Goal: Check status: Check status

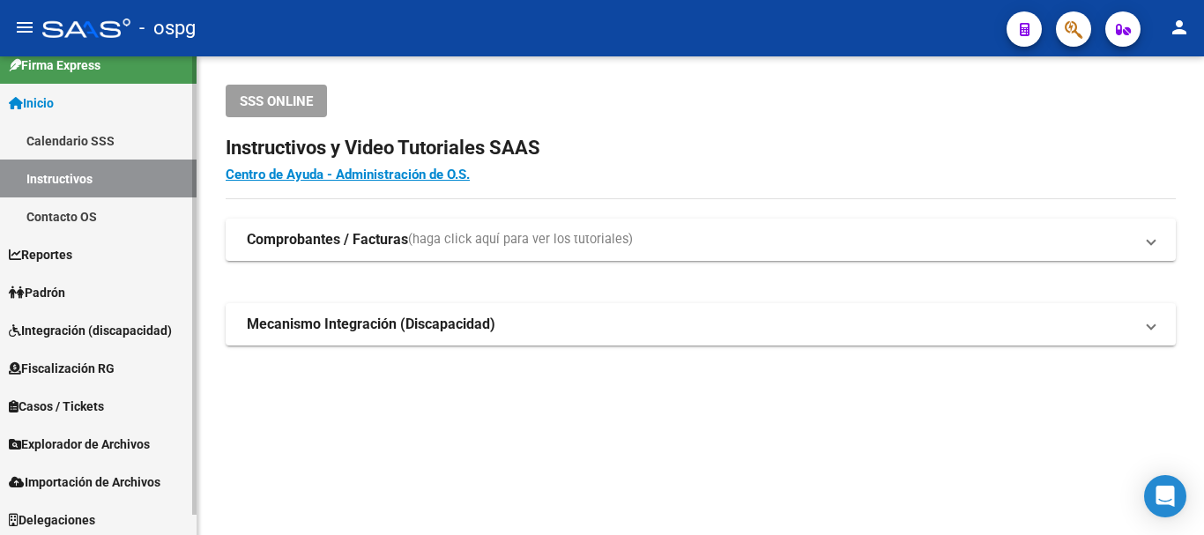
scroll to position [21, 0]
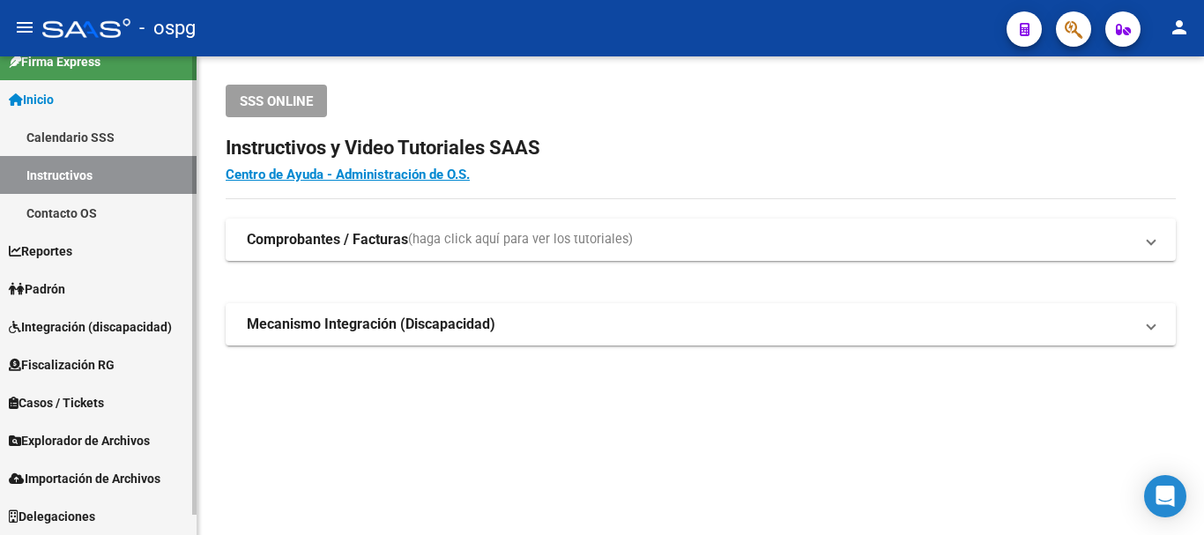
click at [134, 296] on link "Padrón" at bounding box center [98, 289] width 197 height 38
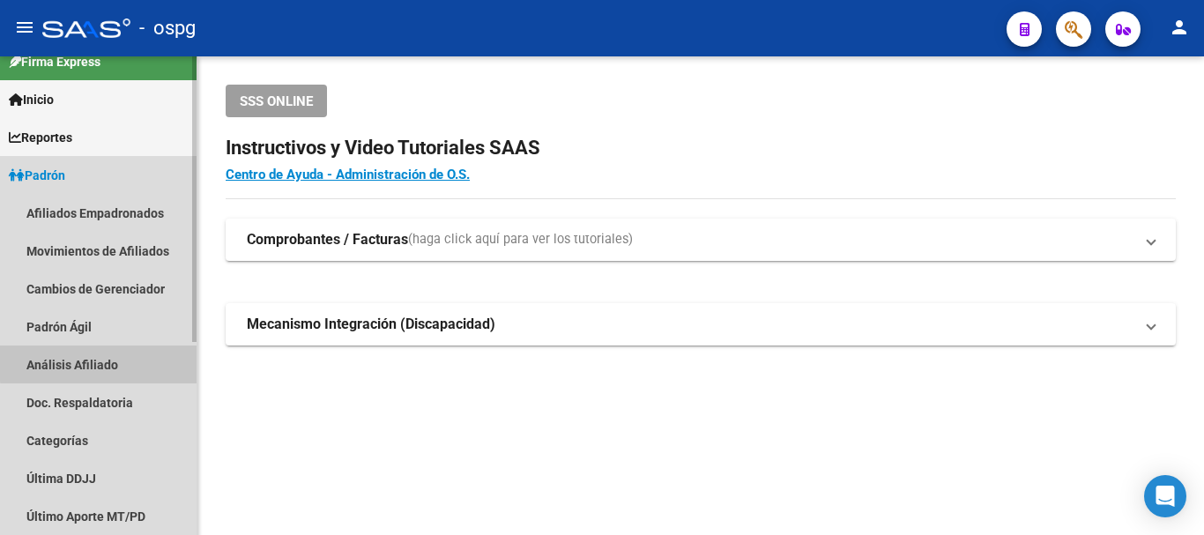
click at [97, 365] on link "Análisis Afiliado" at bounding box center [98, 364] width 197 height 38
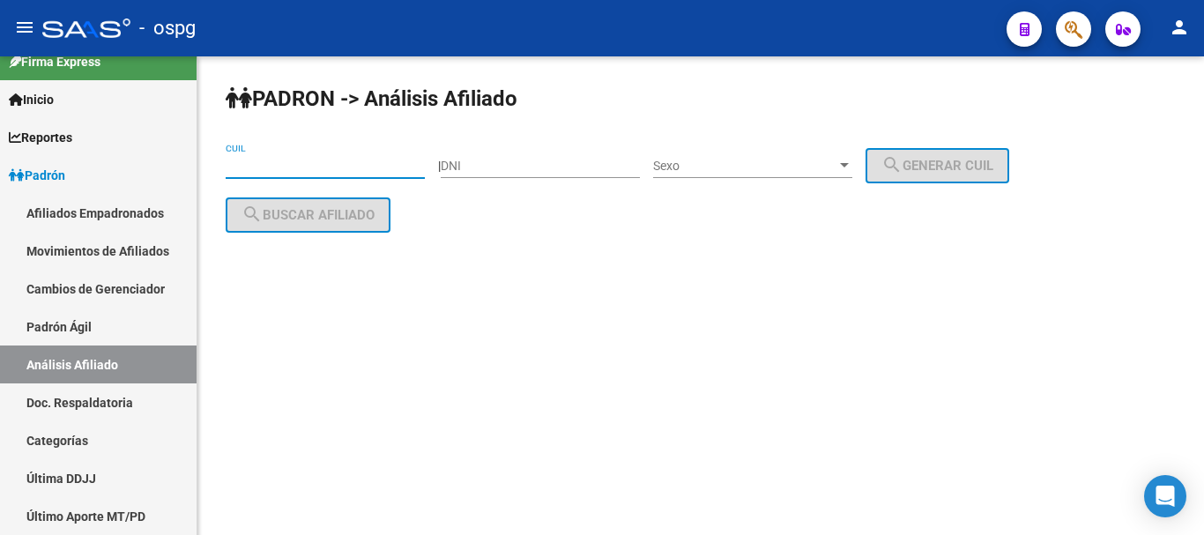
paste input "23-17334119-9"
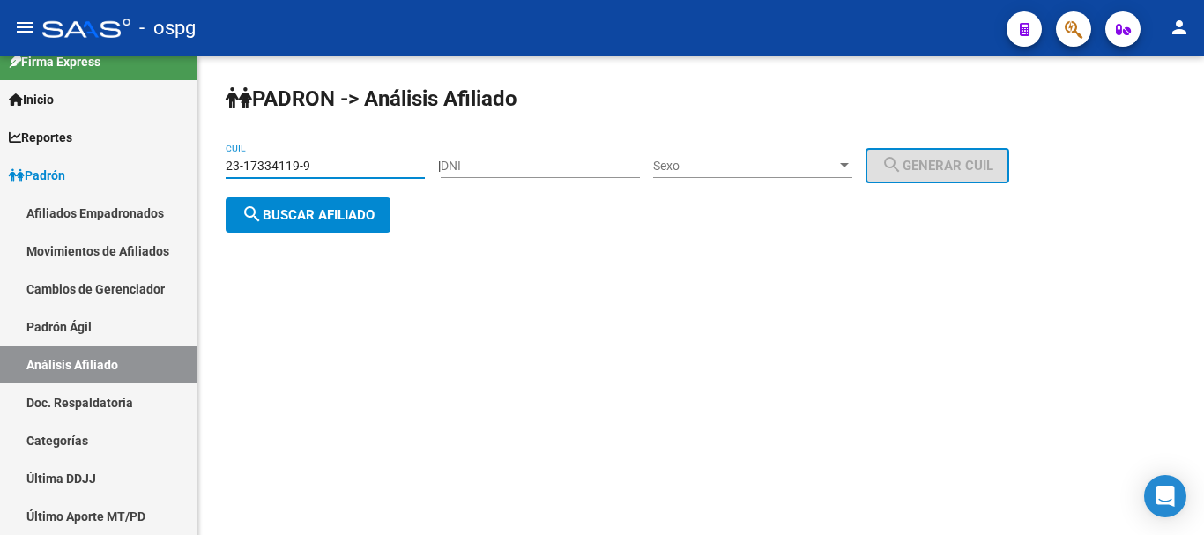
type input "23-17334119-9"
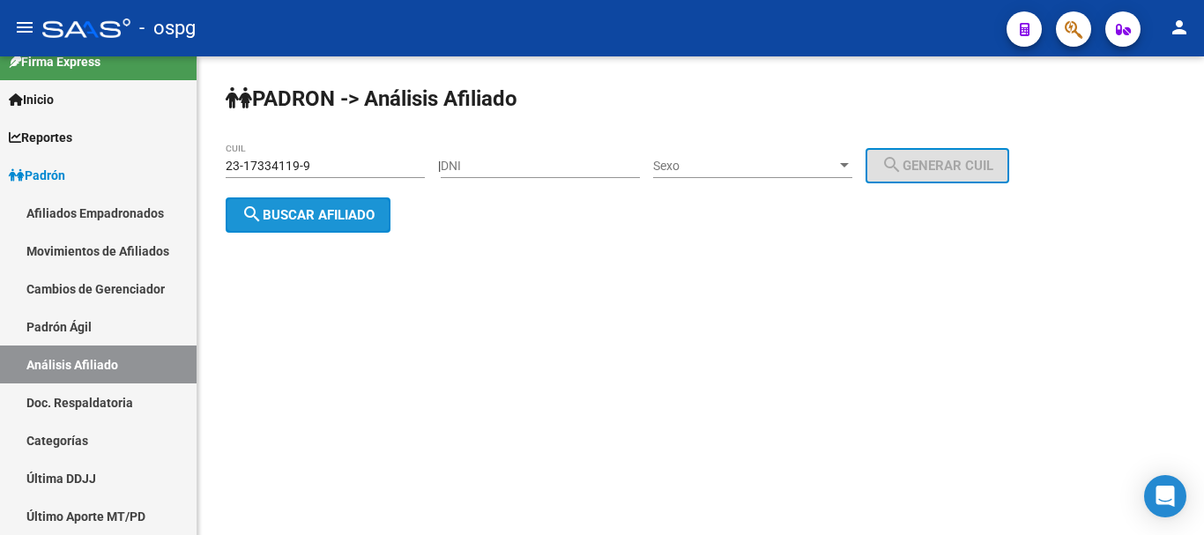
click at [375, 213] on span "search Buscar afiliado" at bounding box center [307, 215] width 133 height 16
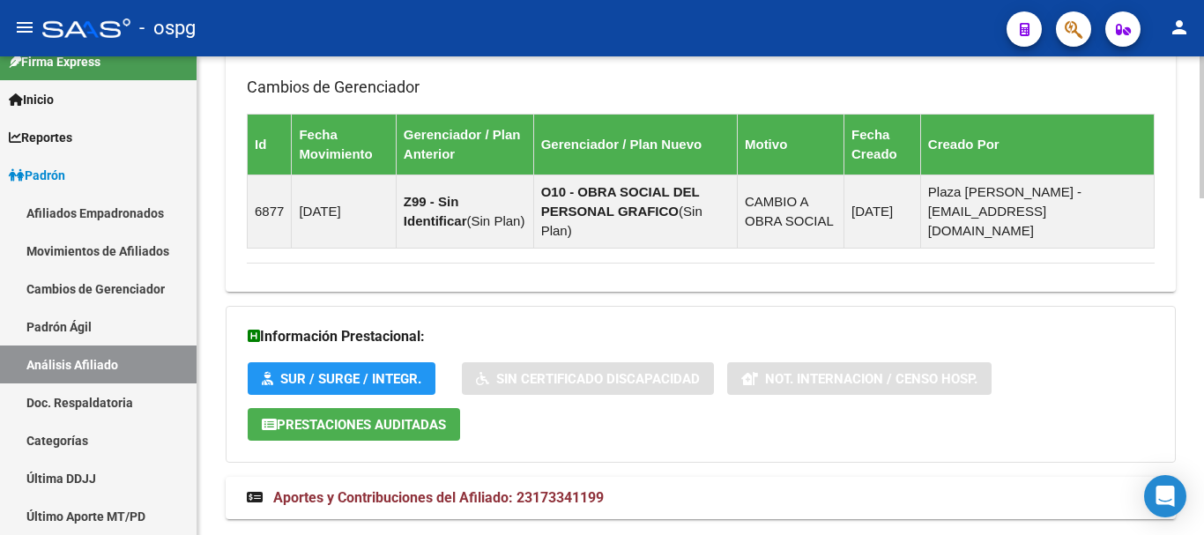
scroll to position [1135, 0]
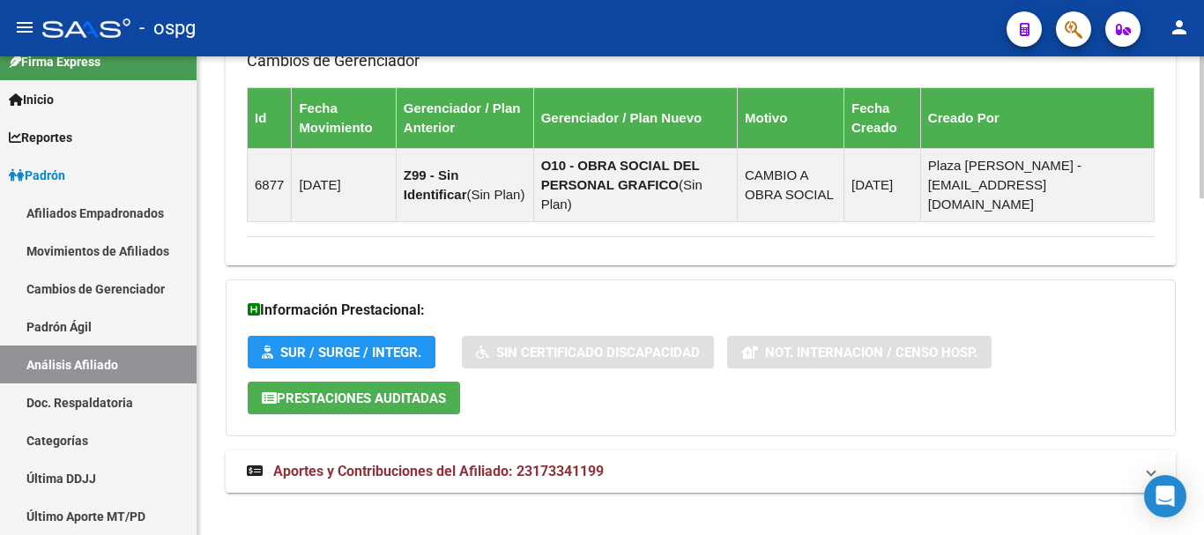
click at [635, 461] on mat-expansion-panel-header "Aportes y Contribuciones del Afiliado: 23173341199" at bounding box center [701, 471] width 950 height 42
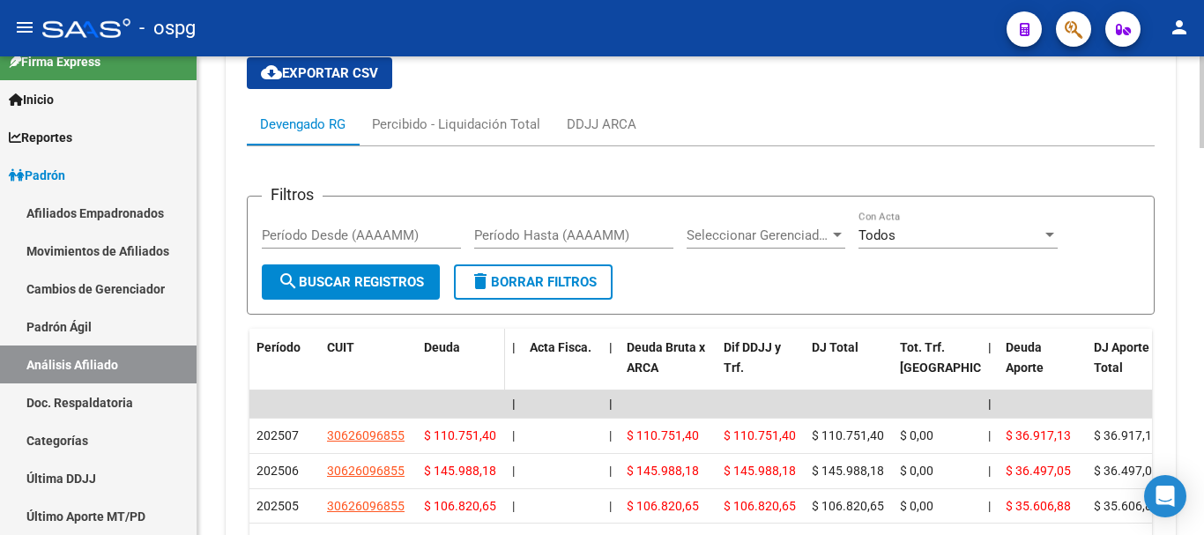
scroll to position [1588, 0]
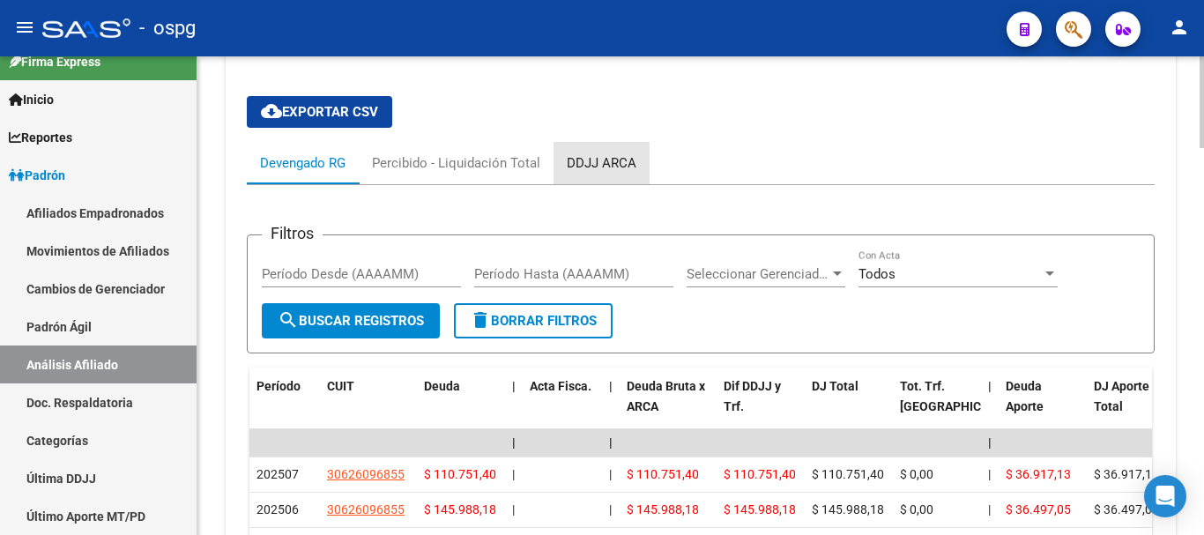
click at [605, 153] on div "DDJJ ARCA" at bounding box center [602, 162] width 70 height 19
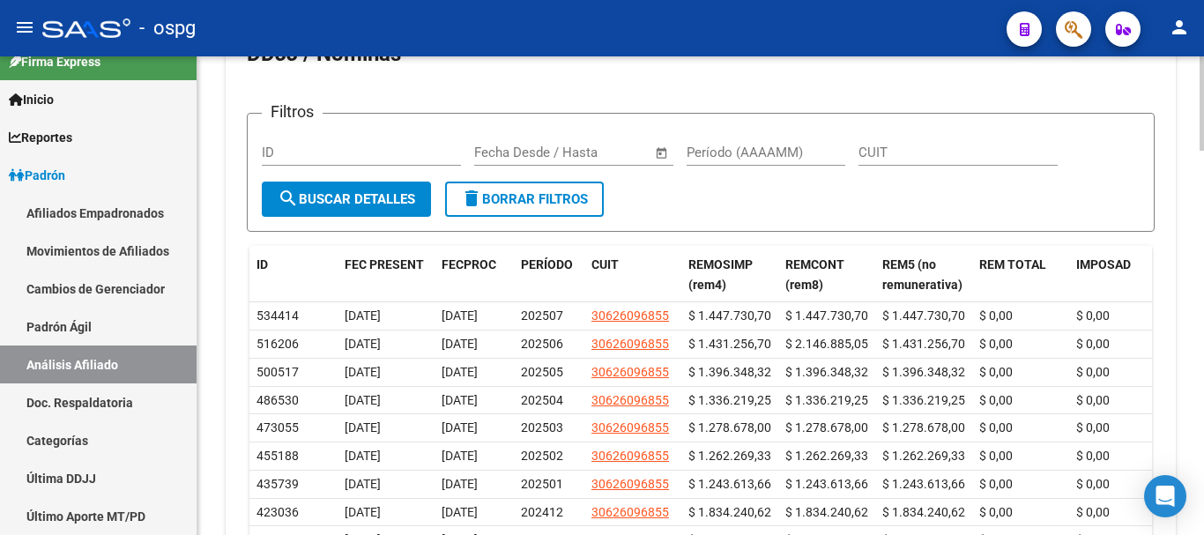
scroll to position [1764, 0]
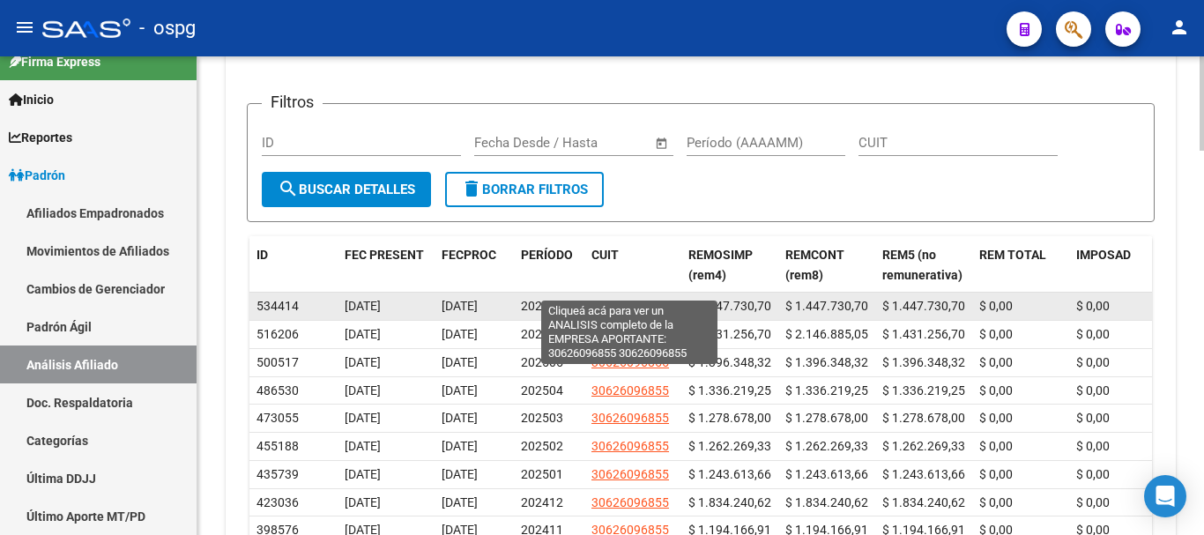
click at [645, 299] on span "30626096855" at bounding box center [630, 306] width 78 height 14
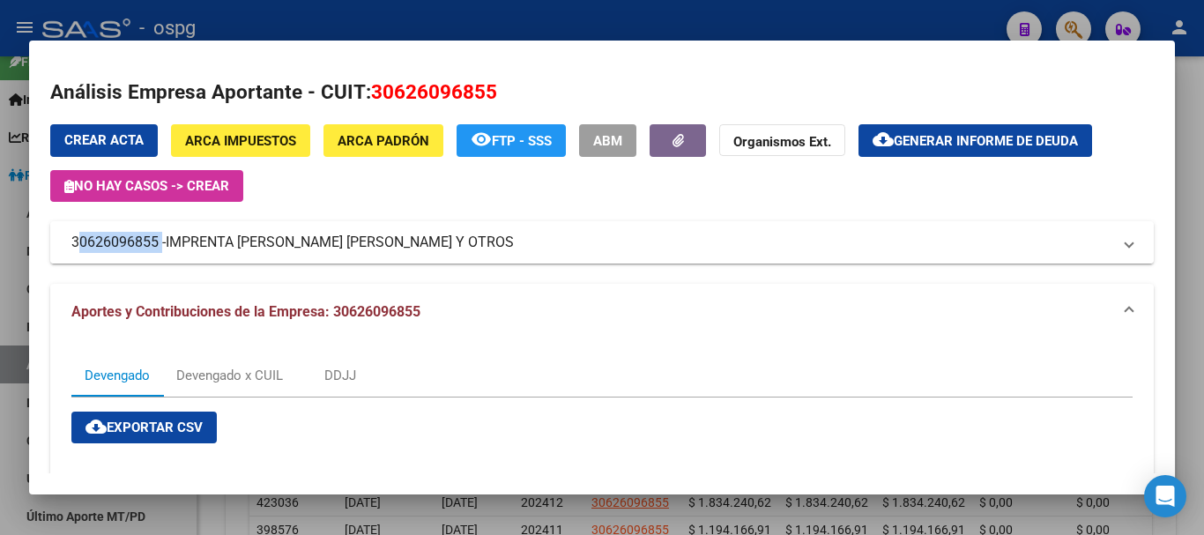
drag, startPoint x: 70, startPoint y: 236, endPoint x: 159, endPoint y: 240, distance: 89.1
click at [159, 240] on mat-expansion-panel-header "30626096855 - IMPRENTA [PERSON_NAME] [PERSON_NAME] Y OTROS" at bounding box center [601, 242] width 1103 height 42
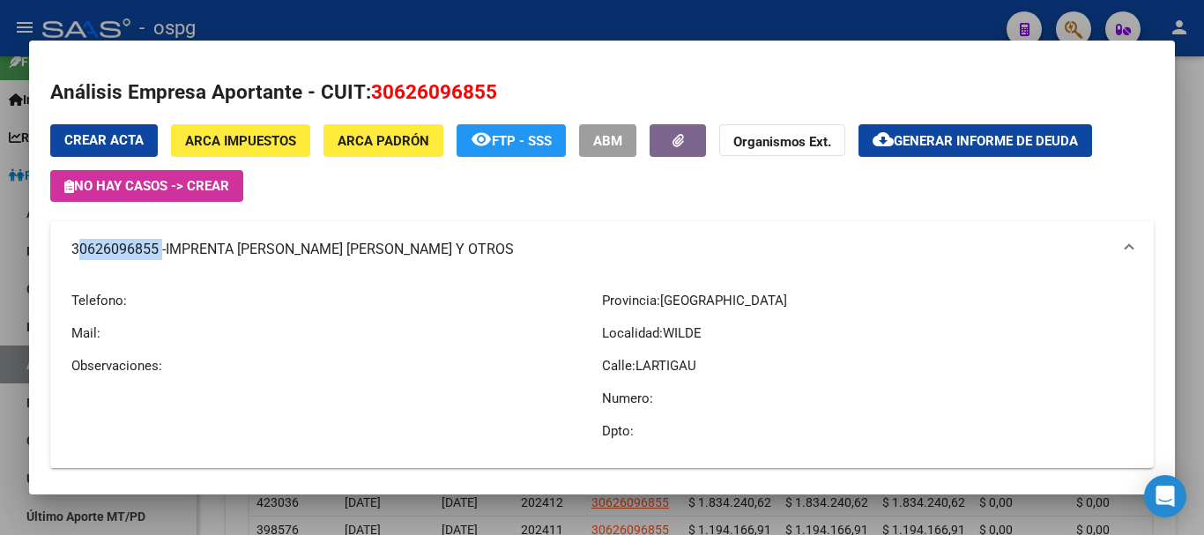
copy mat-panel-title "30626096855"
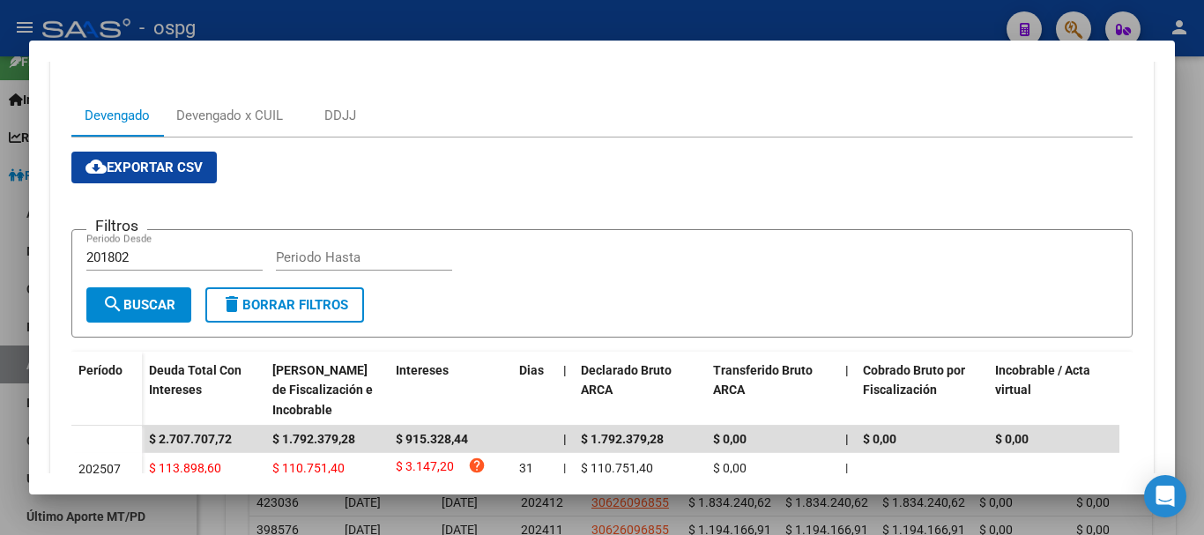
scroll to position [434, 0]
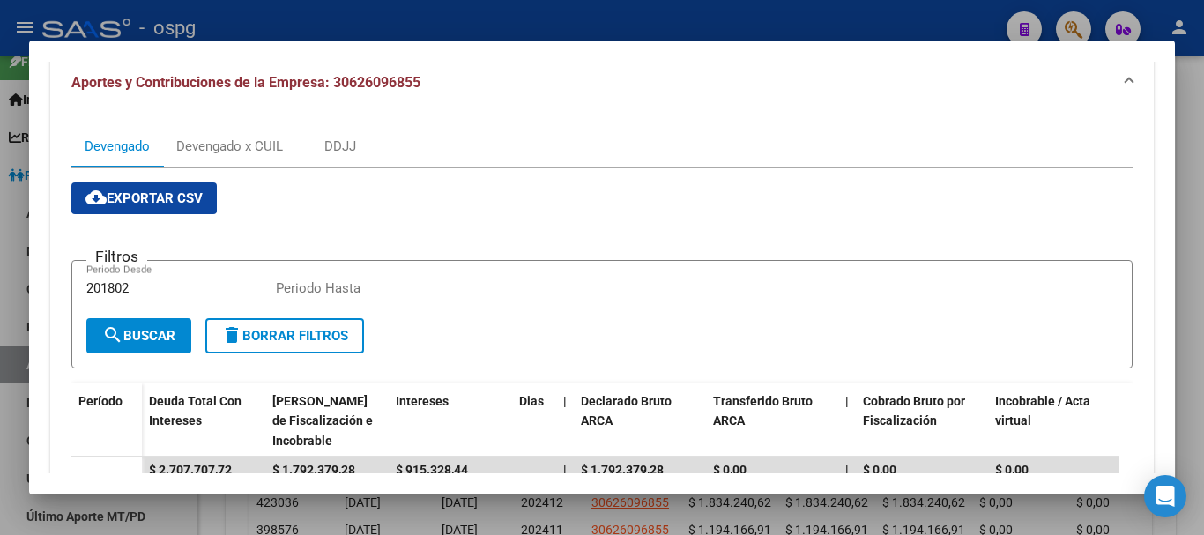
click at [1203, 226] on div at bounding box center [602, 267] width 1204 height 535
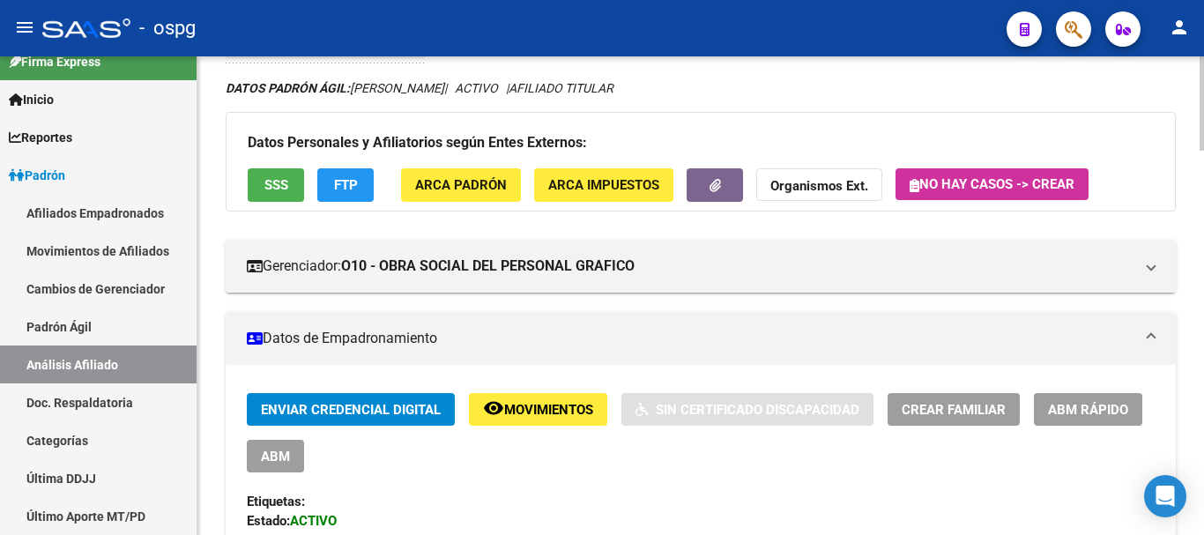
scroll to position [2, 0]
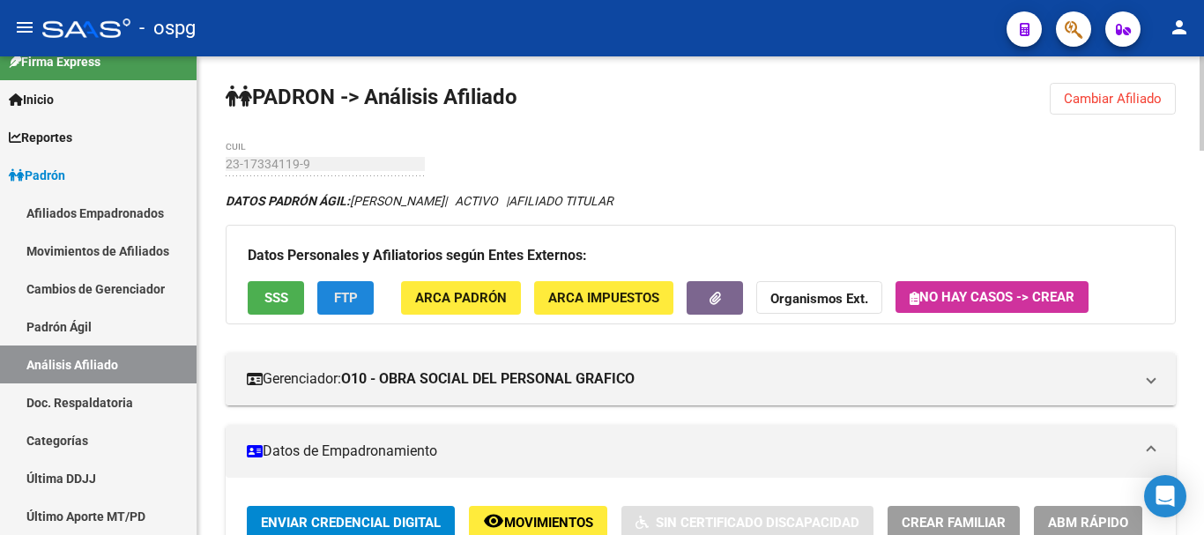
click at [344, 290] on button "FTP" at bounding box center [345, 297] width 56 height 33
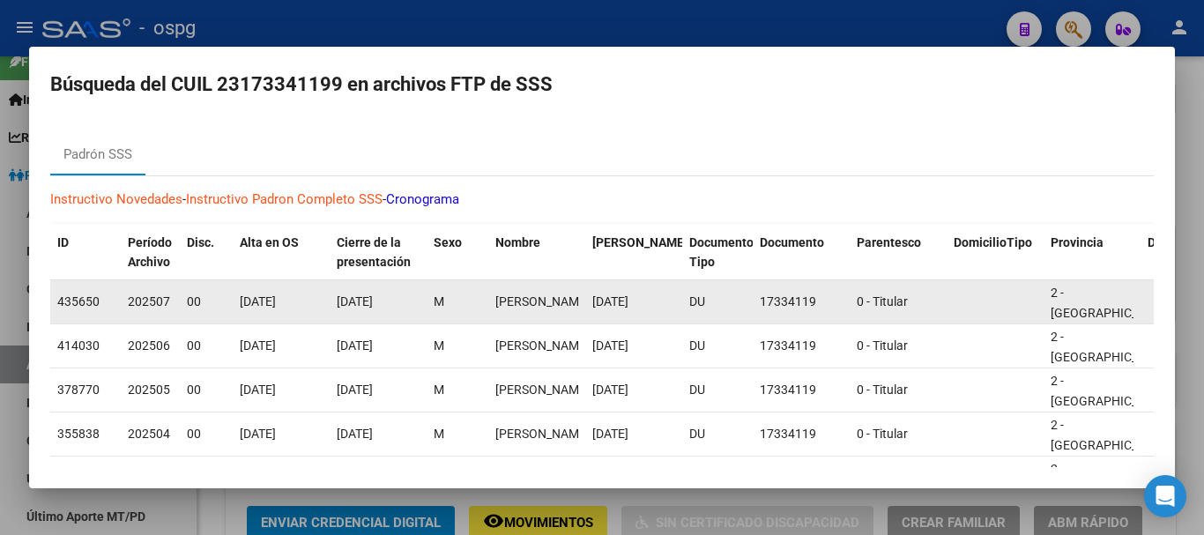
drag, startPoint x: 1190, startPoint y: 321, endPoint x: 989, endPoint y: 304, distance: 201.6
click at [1191, 321] on div at bounding box center [602, 267] width 1204 height 535
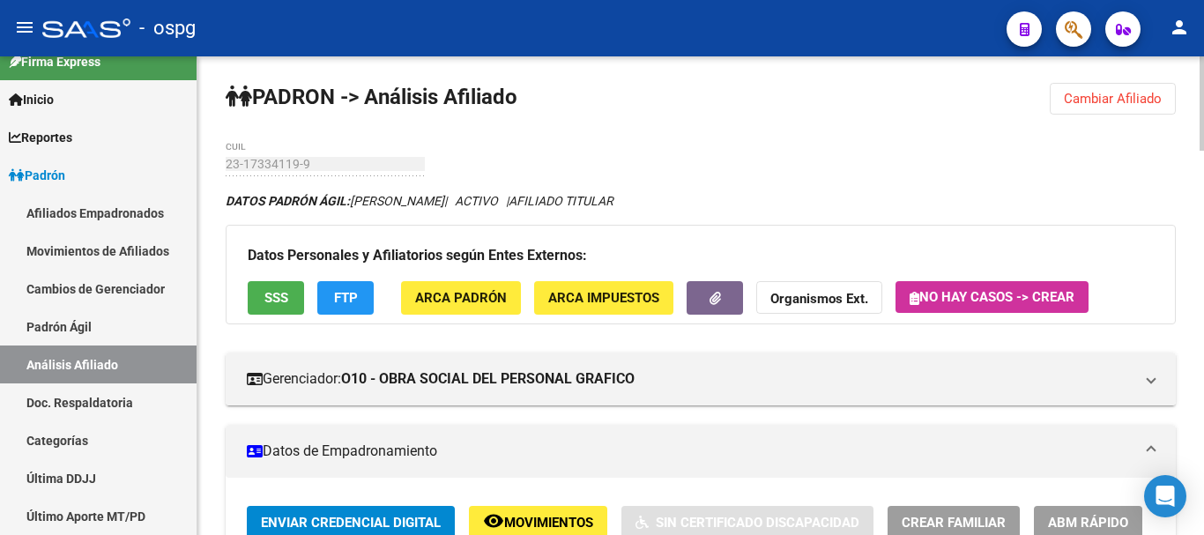
click at [271, 295] on span "SSS" at bounding box center [276, 299] width 24 height 16
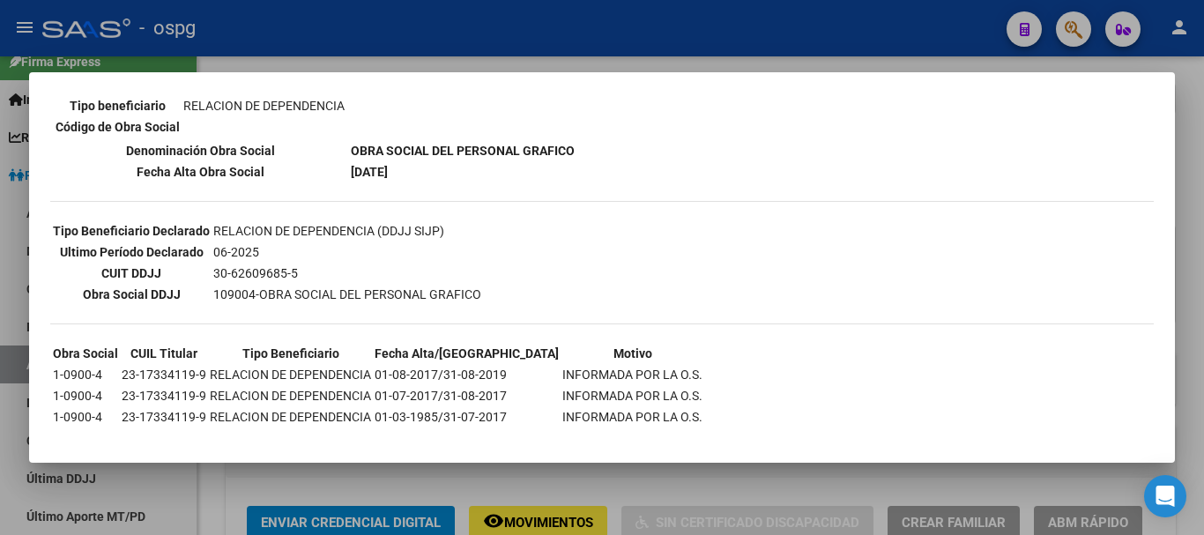
scroll to position [379, 0]
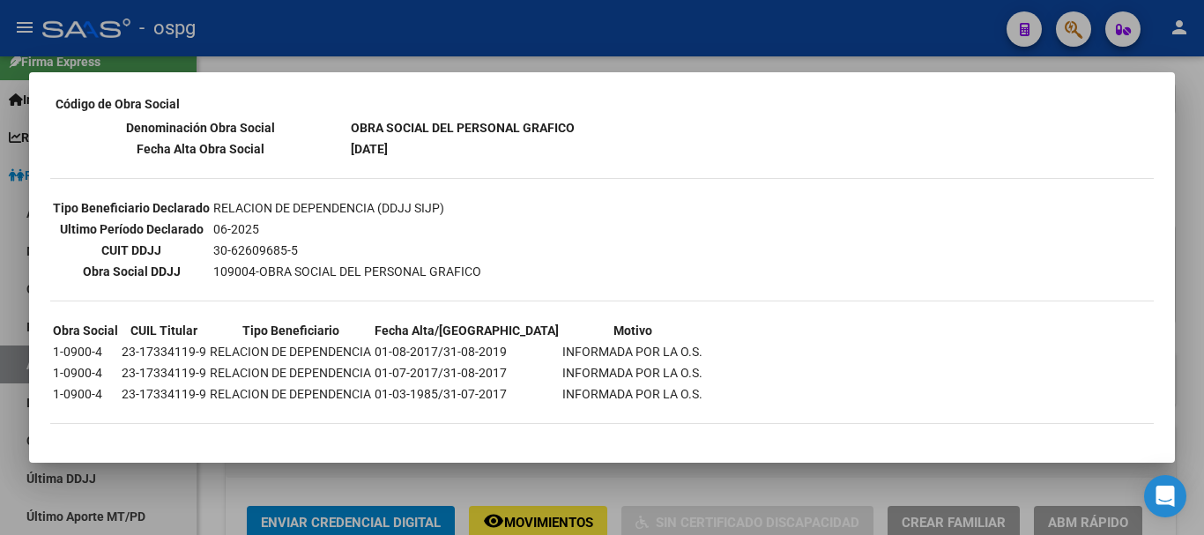
click at [1192, 273] on div at bounding box center [602, 267] width 1204 height 535
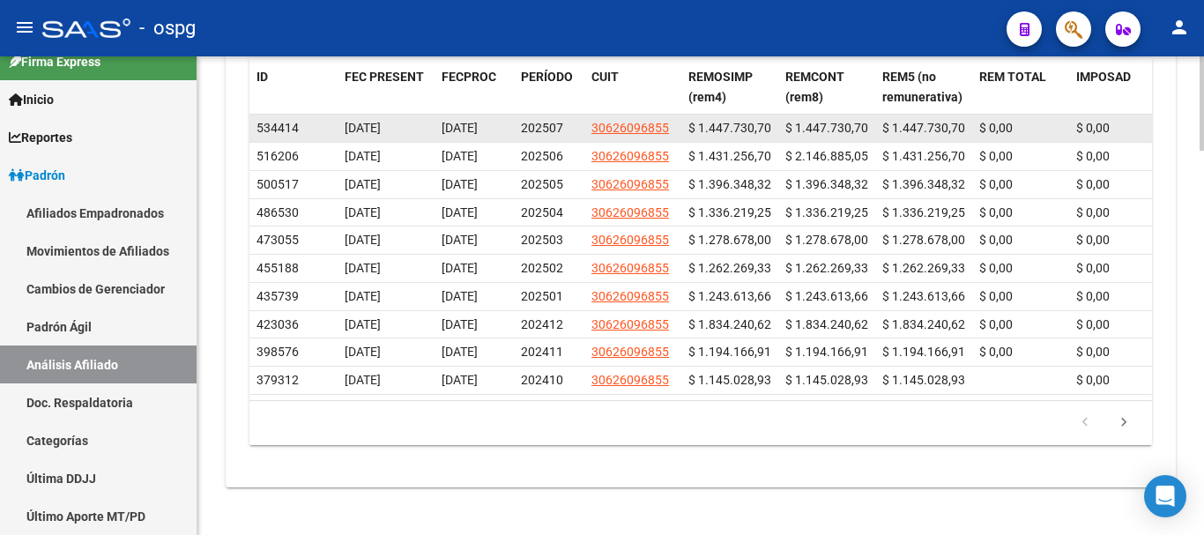
scroll to position [1950, 0]
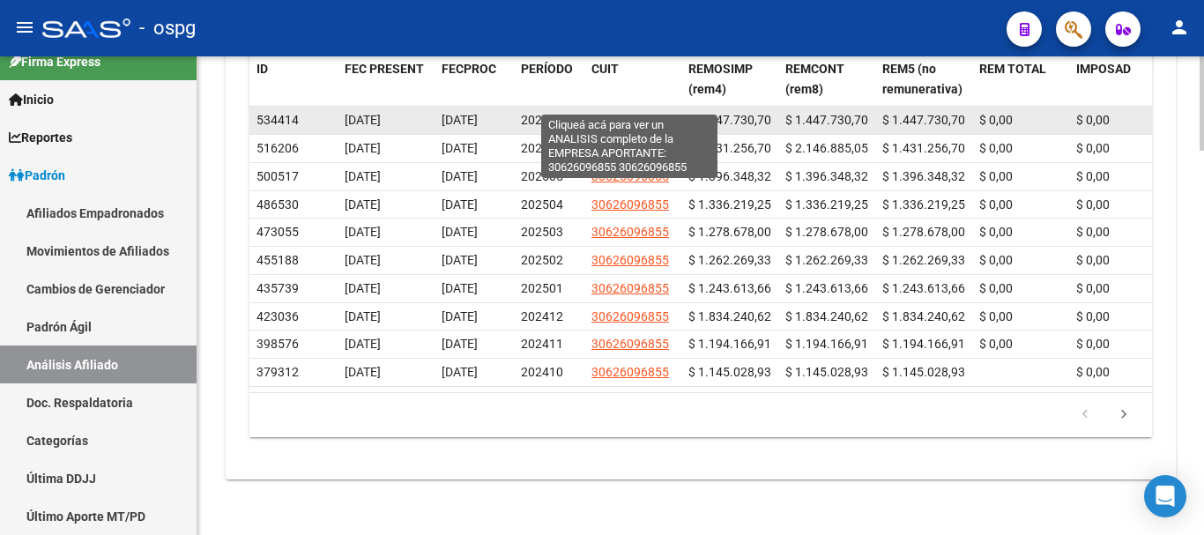
click at [642, 113] on span "30626096855" at bounding box center [630, 120] width 78 height 14
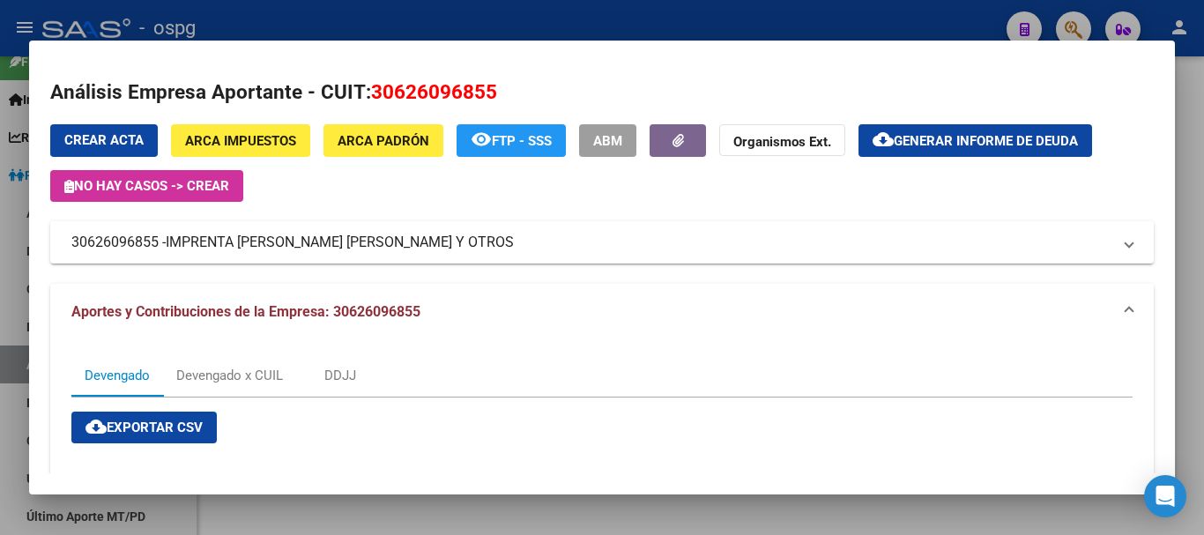
click at [302, 159] on div "Crear Acta ARCA Impuestos ARCA Padrón remove_red_eye FTP - SSS ABM Organismos E…" at bounding box center [601, 163] width 1103 height 78
click at [287, 152] on button "ARCA Impuestos" at bounding box center [240, 140] width 139 height 33
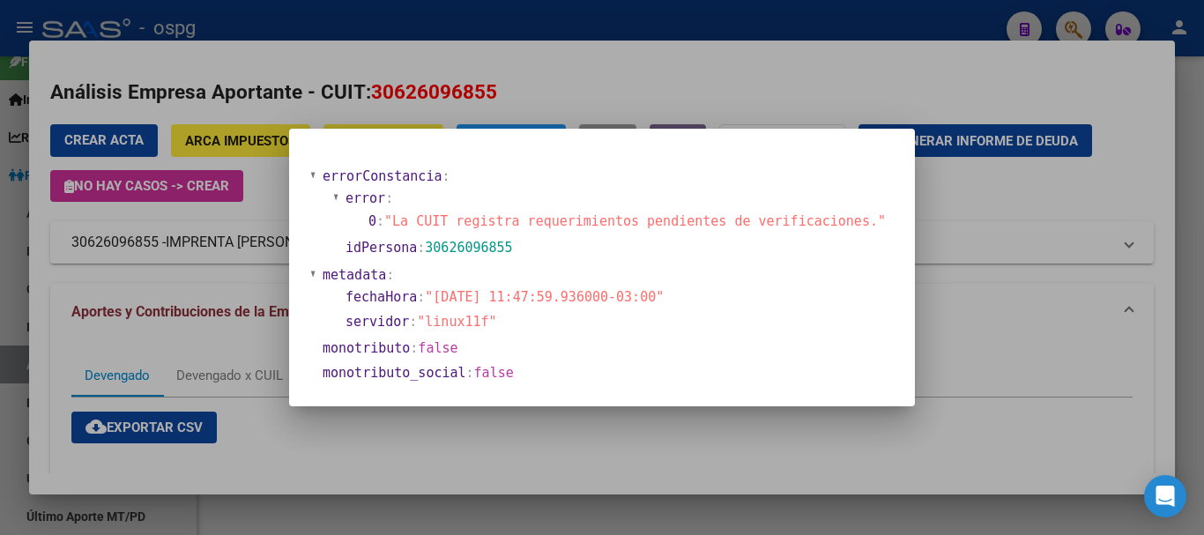
click at [495, 441] on div at bounding box center [602, 267] width 1204 height 535
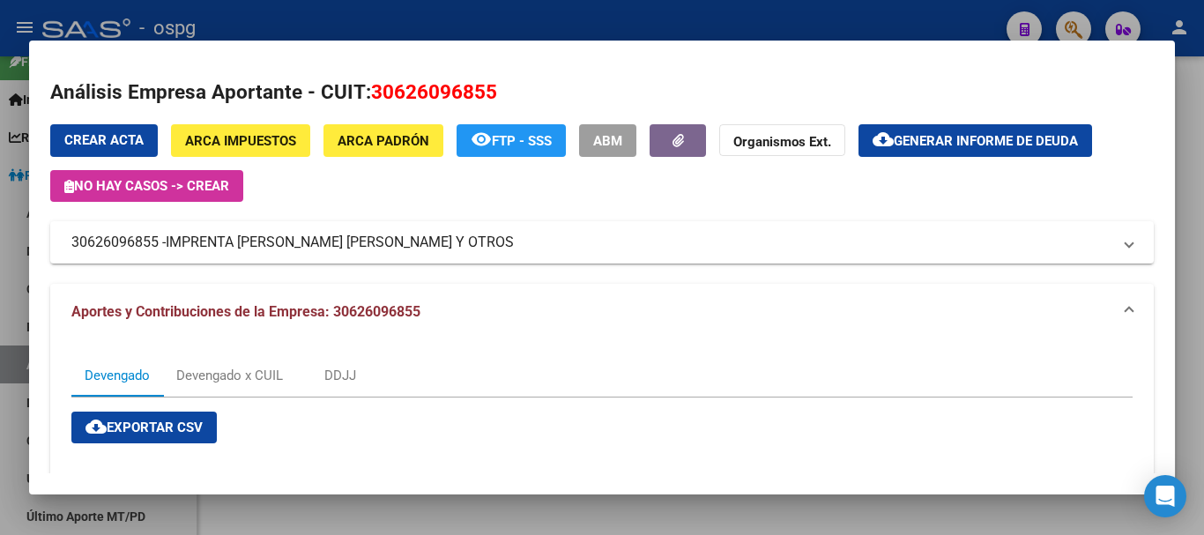
drag, startPoint x: 629, startPoint y: 19, endPoint x: 463, endPoint y: 119, distance: 194.1
click at [627, 18] on div at bounding box center [602, 267] width 1204 height 535
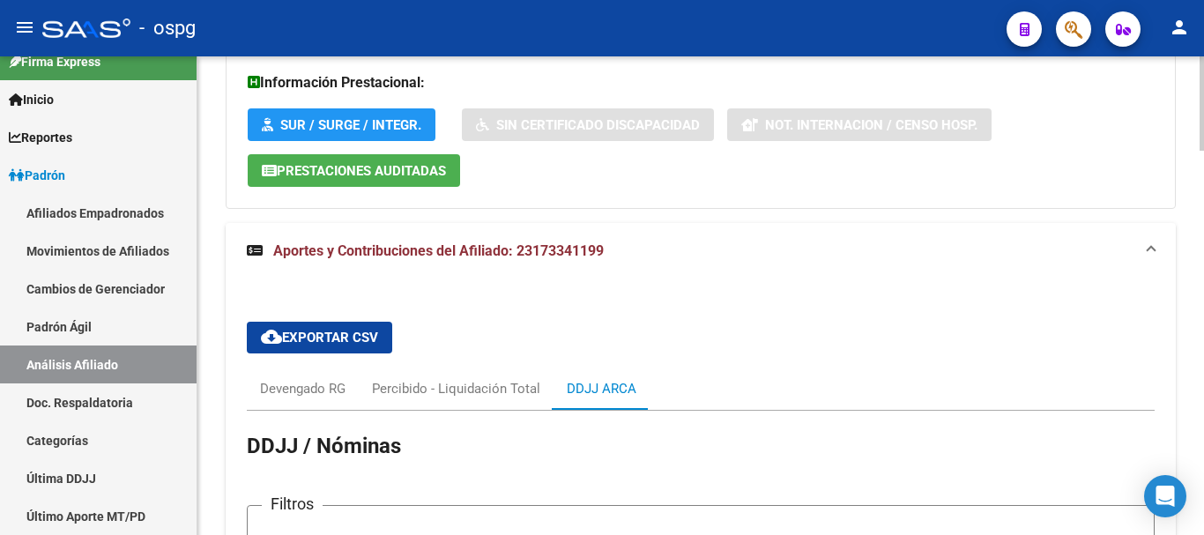
scroll to position [1333, 0]
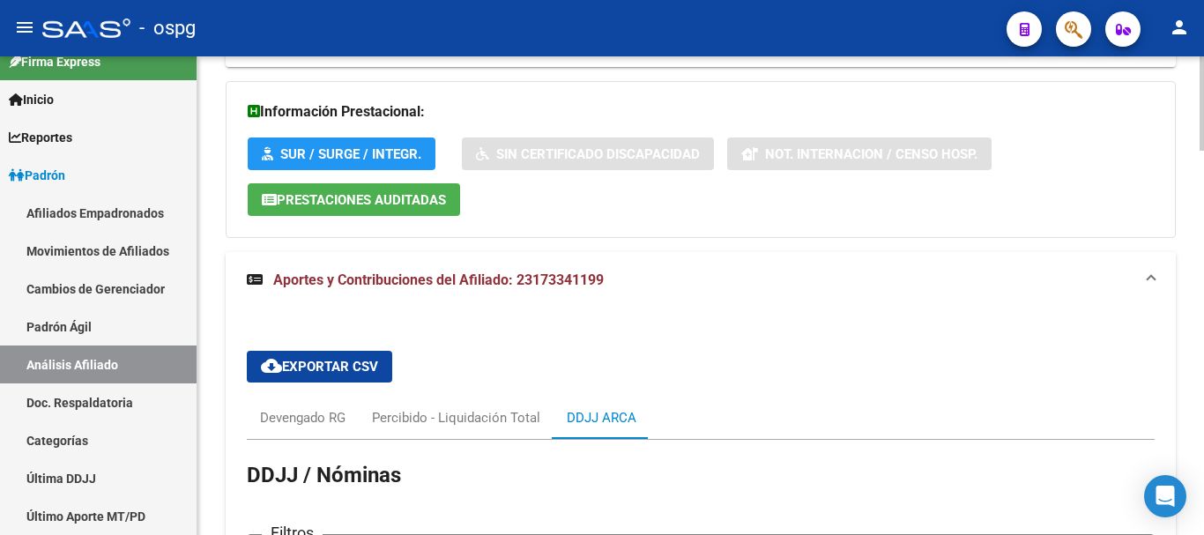
drag, startPoint x: 521, startPoint y: 259, endPoint x: 621, endPoint y: 257, distance: 100.5
click at [621, 271] on mat-panel-title "Aportes y Contribuciones del Afiliado: 23173341199" at bounding box center [690, 280] width 887 height 19
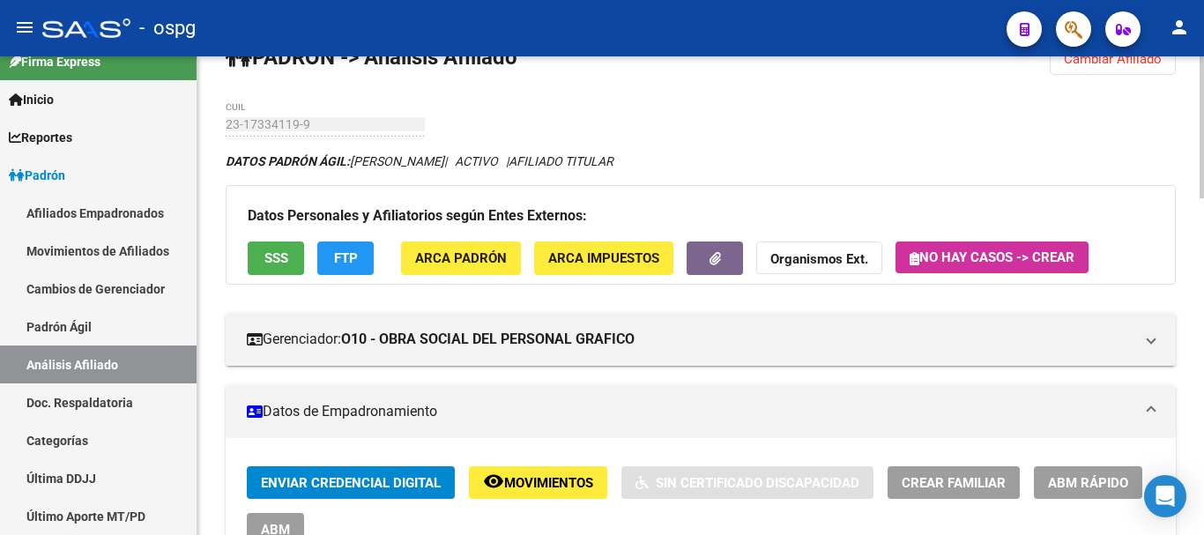
scroll to position [0, 0]
